Goal: Use online tool/utility: Use online tool/utility

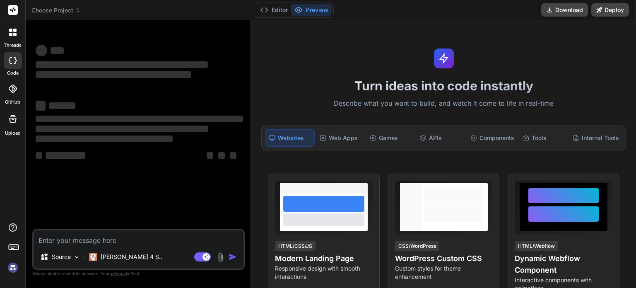
type textarea "x"
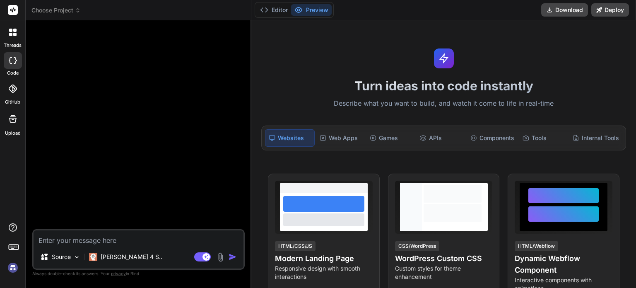
click at [75, 242] on textarea at bounding box center [139, 237] width 210 height 15
paste textarea "Lor ips do sitame Consec adipisc elitseddo. Eiusmodt i utlabore Etdol magnaal e…"
type textarea "Lor ips do sitame Consec adipisc elitseddo. Eiusmodt i utlabore Etdol magnaal e…"
type textarea "x"
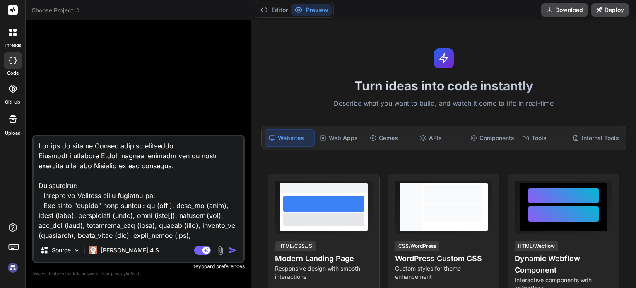
scroll to position [160, 0]
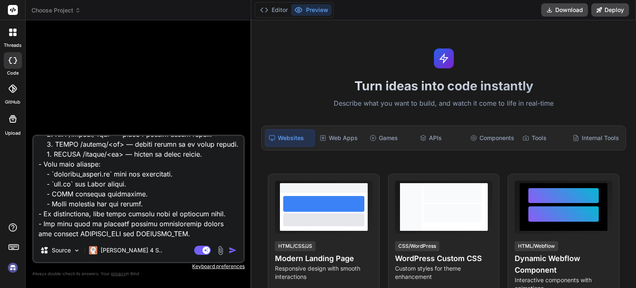
type textarea "Lor ips do sitame Consec adipisc elitseddo. Eiusmodt i utlabore Etdol magnaal e…"
click at [234, 255] on div "Agent Mode. When this toggle is activated, AI automatically makes decisions, re…" at bounding box center [217, 250] width 48 height 10
click at [233, 251] on img "button" at bounding box center [233, 250] width 8 height 8
type textarea "x"
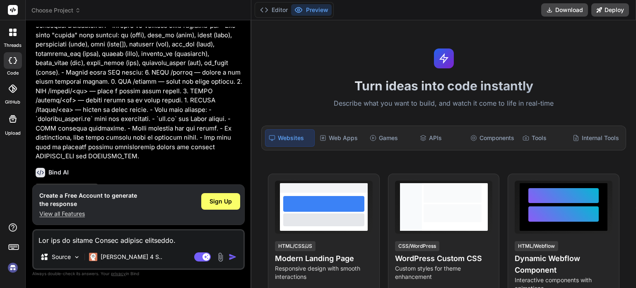
scroll to position [68, 0]
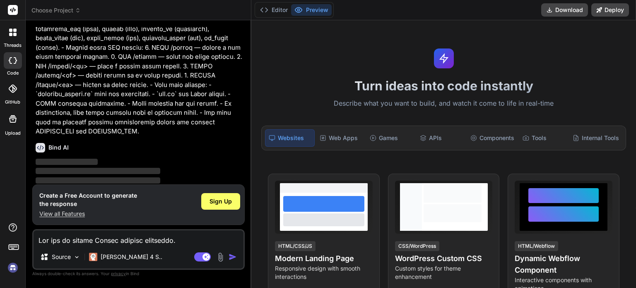
click at [17, 262] on img at bounding box center [13, 268] width 14 height 14
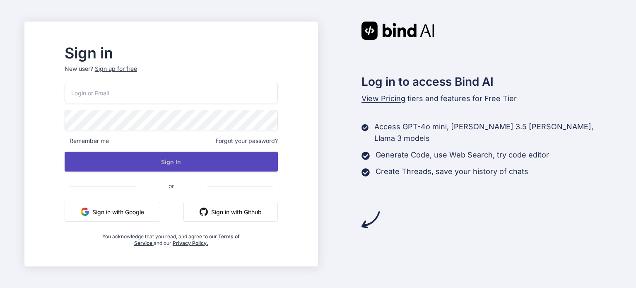
type input "joykitbee@instmail.uk"
click at [134, 155] on button "Sign In" at bounding box center [171, 162] width 213 height 20
click at [186, 163] on button "Sign In" at bounding box center [171, 162] width 213 height 20
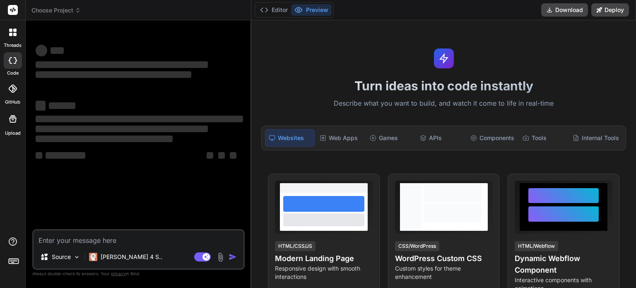
type textarea "x"
click at [111, 234] on textarea at bounding box center [139, 237] width 210 height 15
type textarea "Lor ips do sitame Consec adipisc elitseddo. Eiusmodt i utlabore Etdol magnaal e…"
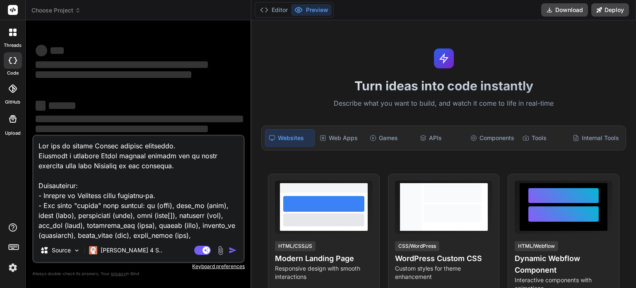
scroll to position [160, 0]
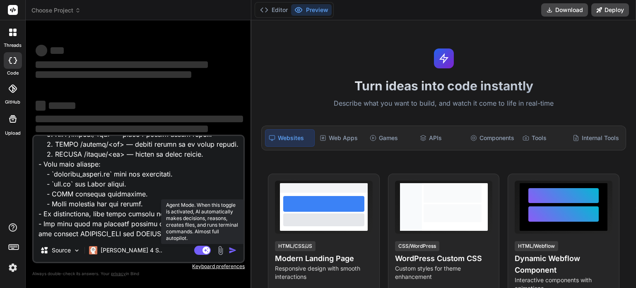
type textarea "x"
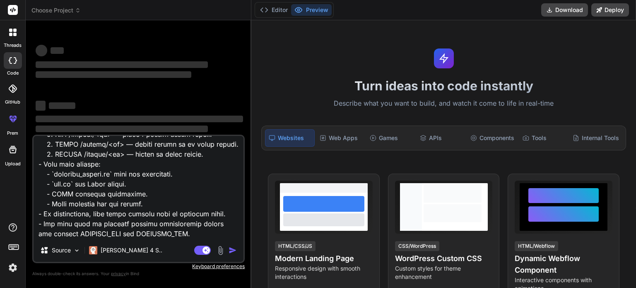
type textarea "You are an expert Python backend developer. Generate a complete Flask backend p…"
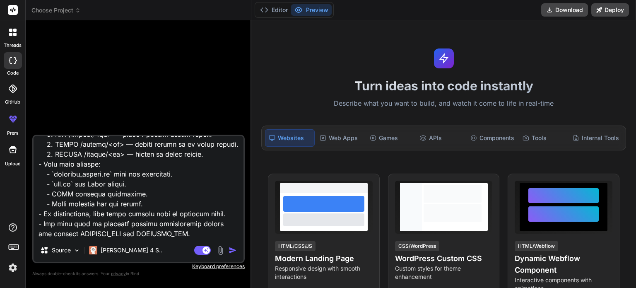
click at [233, 254] on img "button" at bounding box center [233, 250] width 8 height 8
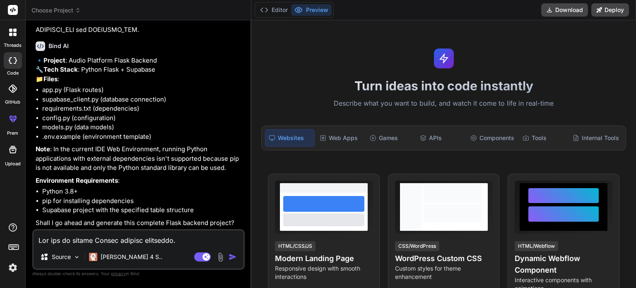
scroll to position [177, 0]
type textarea "x"
click at [135, 242] on textarea at bounding box center [139, 237] width 210 height 15
type textarea "y"
type textarea "x"
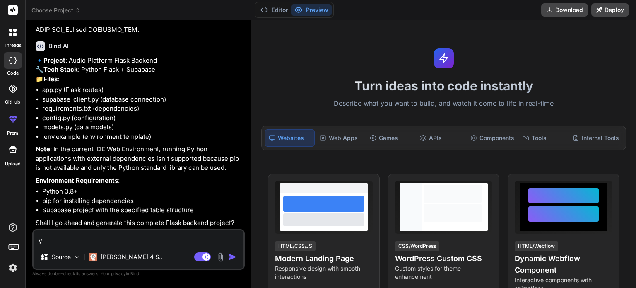
type textarea "ye"
type textarea "x"
type textarea "yes"
type textarea "x"
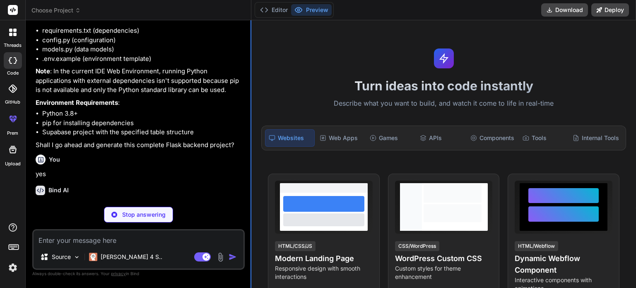
scroll to position [264, 0]
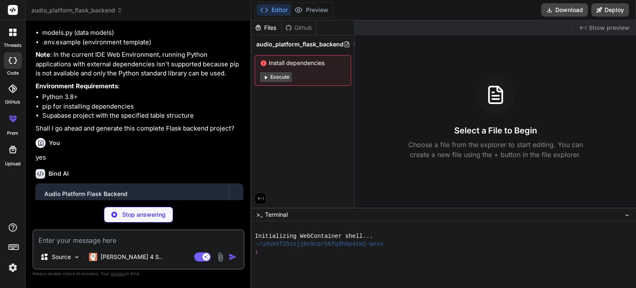
click at [271, 71] on div "Install dependencies Execute" at bounding box center [303, 70] width 97 height 31
click at [272, 74] on button "Execute" at bounding box center [276, 77] width 32 height 10
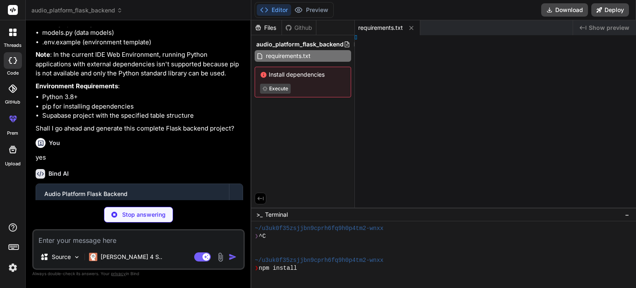
type textarea "x"
type textarea "SUPABASE_URL=your_supabase_url_here SUPABASE_KEY=your_supabase_anon_key_here FL…"
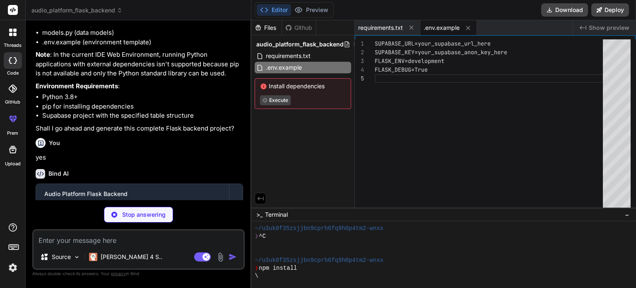
type textarea "x"
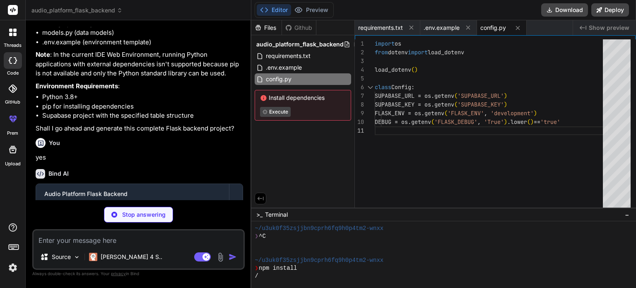
type textarea "x"
type textarea "from supabase import create_client, Client from config import Config def get_su…"
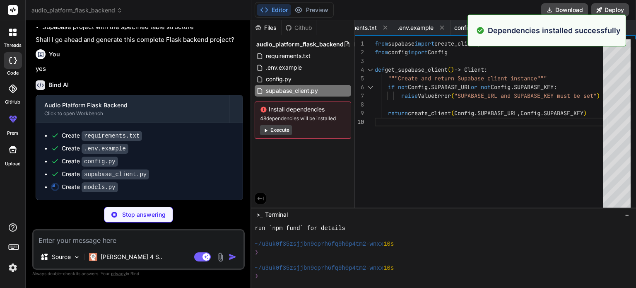
scroll to position [95, 0]
type textarea "x"
type textarea "if data.get('comments_count') is not None and not isinstance(data.get('comments…"
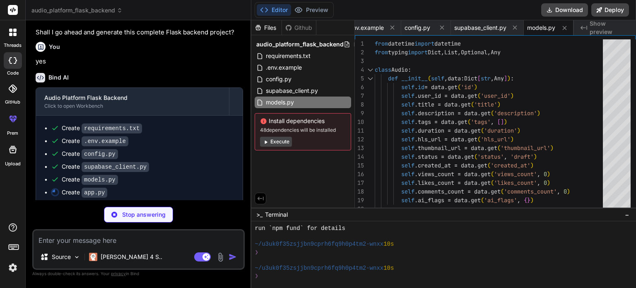
scroll to position [373, 0]
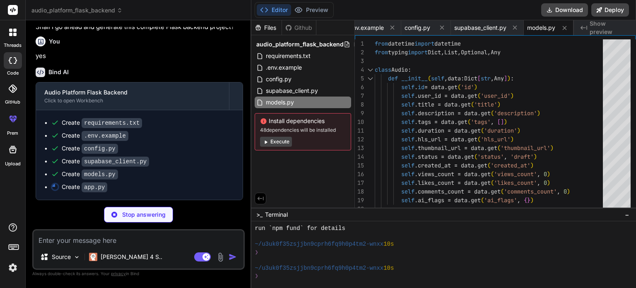
click at [278, 143] on button "Execute" at bounding box center [276, 142] width 32 height 10
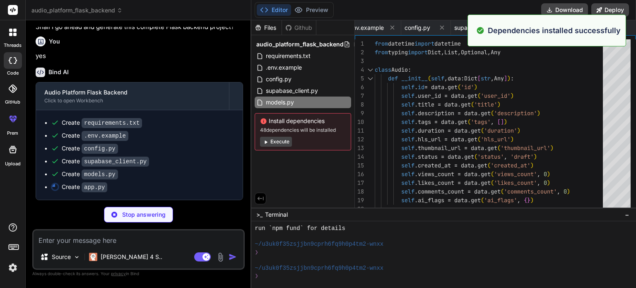
scroll to position [215, 0]
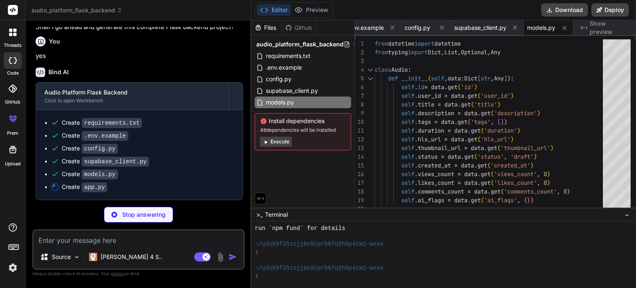
type textarea "x"
type textarea "'database': 'connected' if supabase else 'disconnected' }), 200 if __name__ == …"
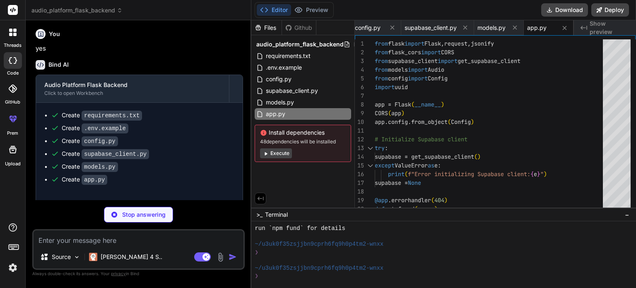
type textarea "x"
type textarea "from app import app from config import Config if __name__ == '__main__': app.ru…"
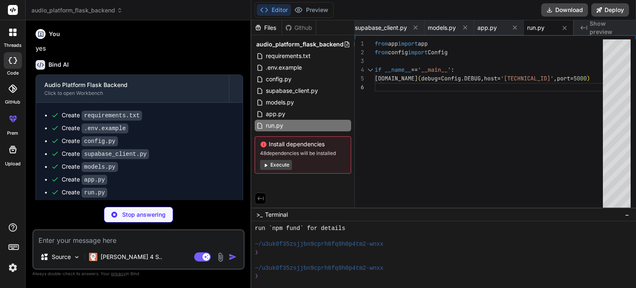
scroll to position [398, 0]
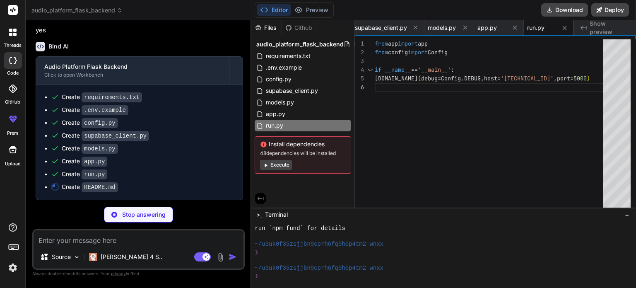
type textarea "x"
type textarea "- `user_id` - Filter by user ID"
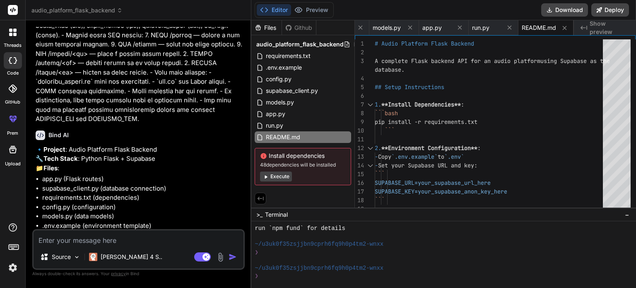
scroll to position [369, 0]
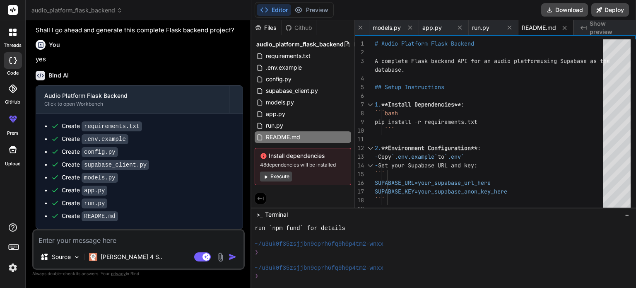
click at [271, 181] on div "Install dependencies 48 dependencies will be installed Execute" at bounding box center [303, 166] width 97 height 37
click at [275, 177] on button "Execute" at bounding box center [276, 177] width 32 height 10
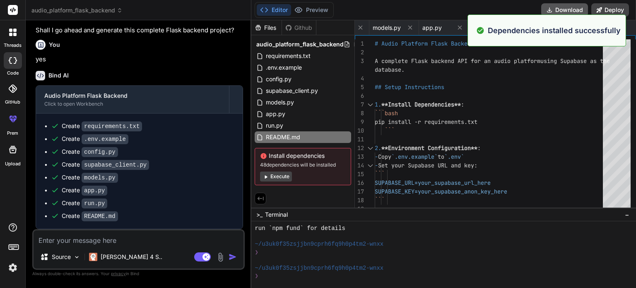
click at [570, 5] on button "Download" at bounding box center [565, 9] width 47 height 13
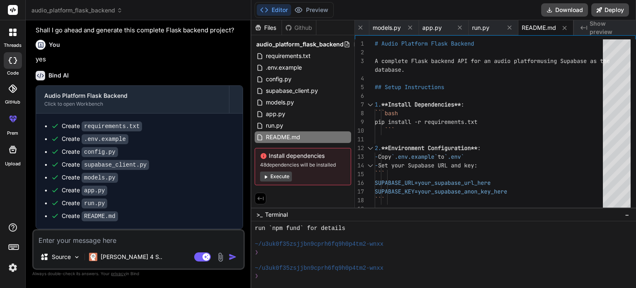
type textarea "x"
